Goal: Register for event/course

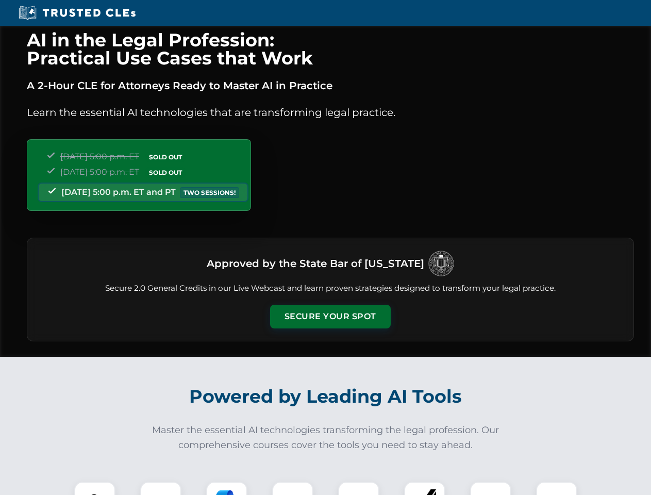
click at [330, 316] on button "Secure Your Spot" at bounding box center [330, 316] width 121 height 24
click at [95, 488] on img at bounding box center [95, 502] width 30 height 30
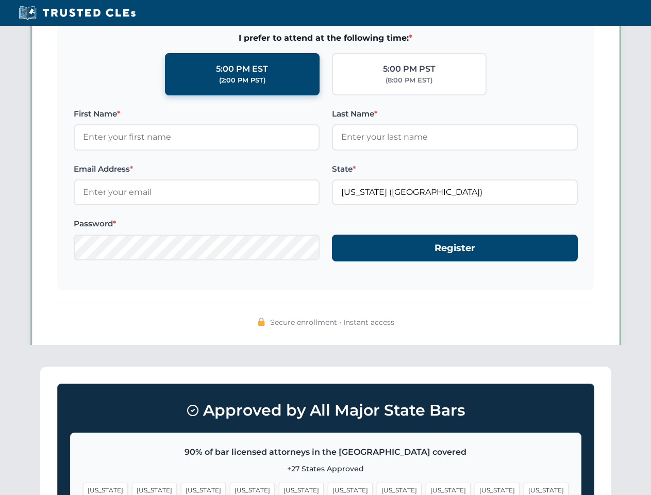
click at [377, 488] on span "[US_STATE]" at bounding box center [399, 489] width 45 height 15
click at [475, 488] on span "[US_STATE]" at bounding box center [497, 489] width 45 height 15
